Goal: Information Seeking & Learning: Learn about a topic

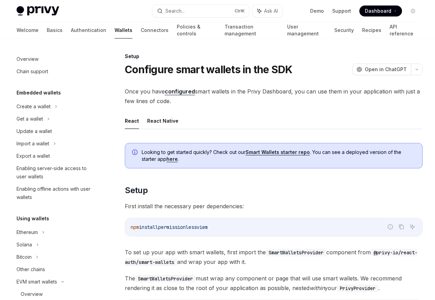
scroll to position [162, 0]
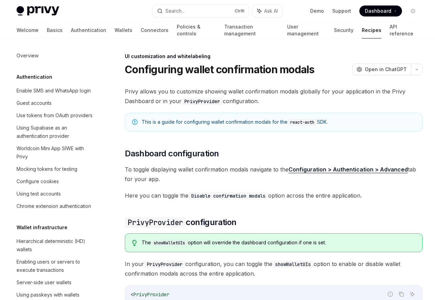
scroll to position [301, 0]
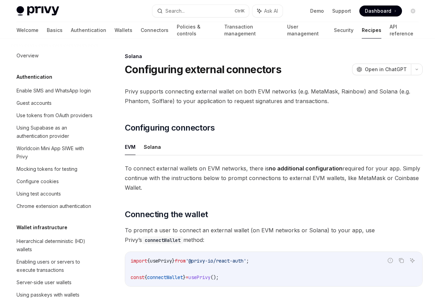
scroll to position [1102, 0]
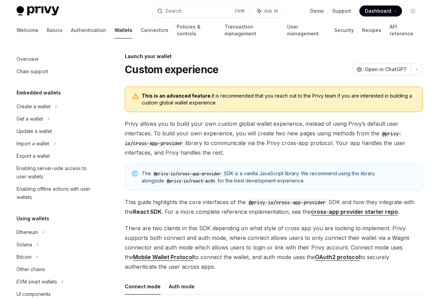
scroll to position [315, 0]
